Goal: Task Accomplishment & Management: Use online tool/utility

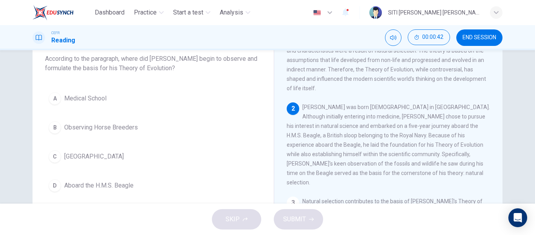
scroll to position [62, 0]
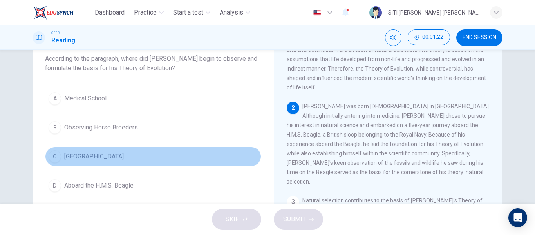
click at [107, 161] on button "C England" at bounding box center [153, 157] width 216 height 20
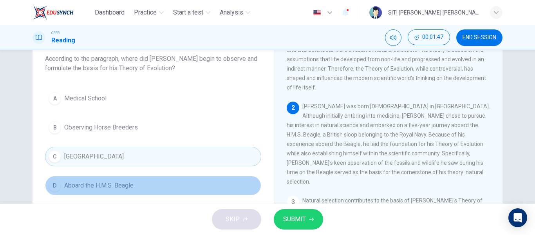
click at [206, 186] on button "D Aboard the H.M.S. Beagle" at bounding box center [153, 186] width 216 height 20
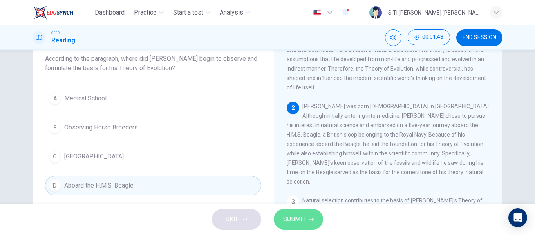
click at [304, 218] on span "SUBMIT" at bounding box center [294, 219] width 23 height 11
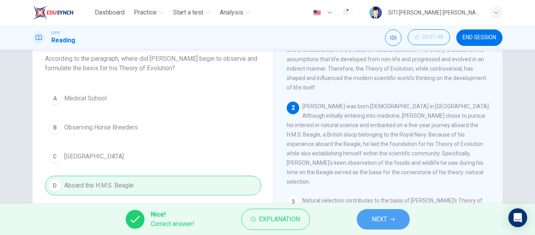
click at [385, 214] on span "NEXT" at bounding box center [379, 219] width 15 height 11
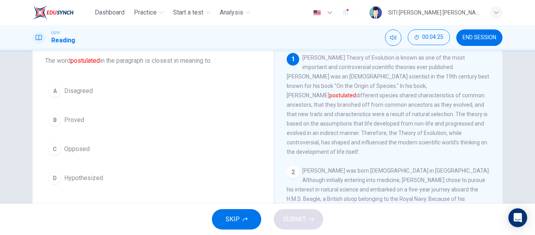
scroll to position [47, 0]
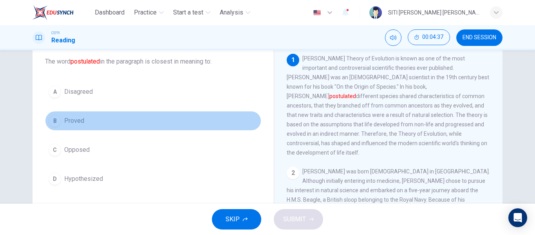
click at [63, 125] on button "B Proved" at bounding box center [153, 121] width 216 height 20
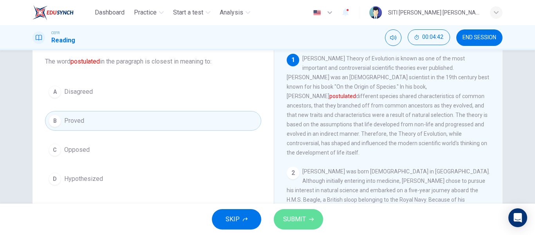
click at [318, 223] on button "SUBMIT" at bounding box center [298, 219] width 49 height 20
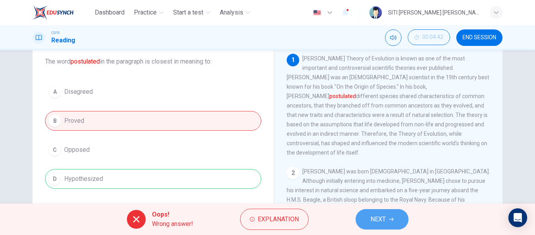
click at [387, 224] on button "NEXT" at bounding box center [382, 219] width 53 height 20
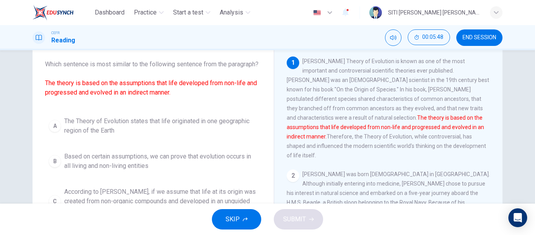
scroll to position [0, 0]
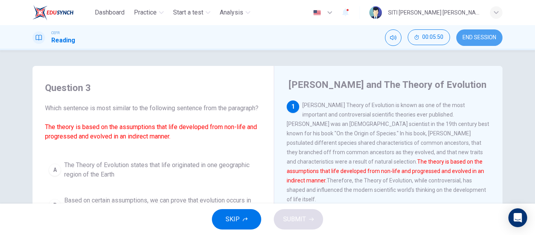
click at [493, 36] on span "END SESSION" at bounding box center [480, 37] width 34 height 6
